Goal: Find specific page/section: Find specific page/section

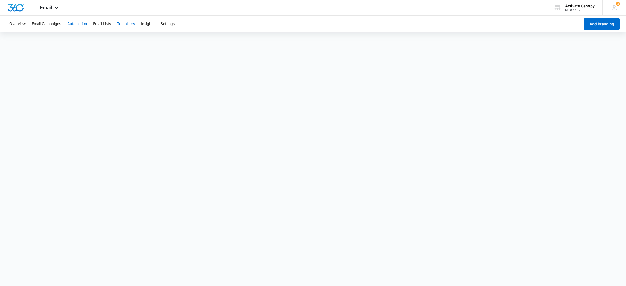
click at [127, 27] on button "Templates" at bounding box center [126, 24] width 18 height 17
click at [81, 25] on button "Automation" at bounding box center [77, 24] width 20 height 17
click at [124, 22] on button "Templates" at bounding box center [126, 24] width 18 height 17
click at [74, 24] on button "Automation" at bounding box center [77, 24] width 20 height 17
click at [129, 23] on button "Templates" at bounding box center [126, 24] width 18 height 17
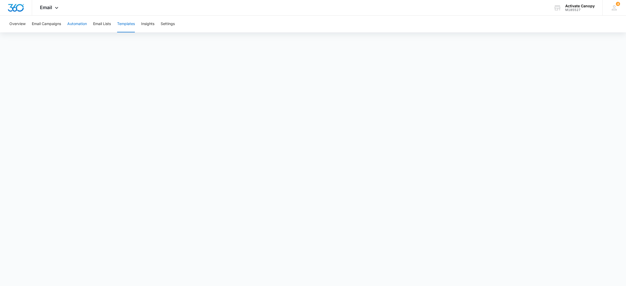
click at [75, 27] on button "Automation" at bounding box center [77, 24] width 20 height 17
click at [128, 23] on button "Templates" at bounding box center [126, 24] width 18 height 17
click at [79, 24] on button "Automation" at bounding box center [77, 24] width 20 height 17
click at [124, 21] on button "Templates" at bounding box center [126, 24] width 18 height 17
click at [82, 26] on button "Automation" at bounding box center [77, 24] width 20 height 17
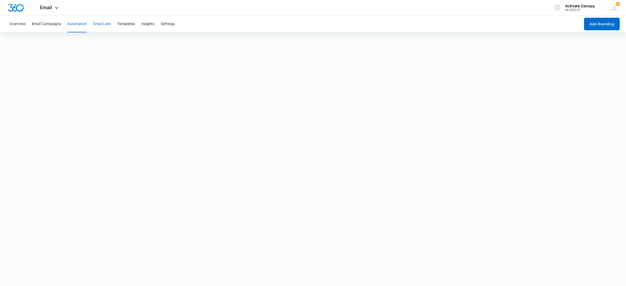
click at [102, 22] on button "Email Lists" at bounding box center [102, 24] width 18 height 17
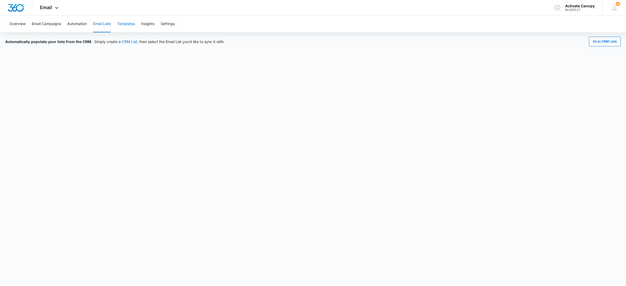
click at [130, 27] on button "Templates" at bounding box center [126, 24] width 18 height 17
click at [73, 22] on button "Automation" at bounding box center [77, 24] width 20 height 17
